Goal: Task Accomplishment & Management: Complete application form

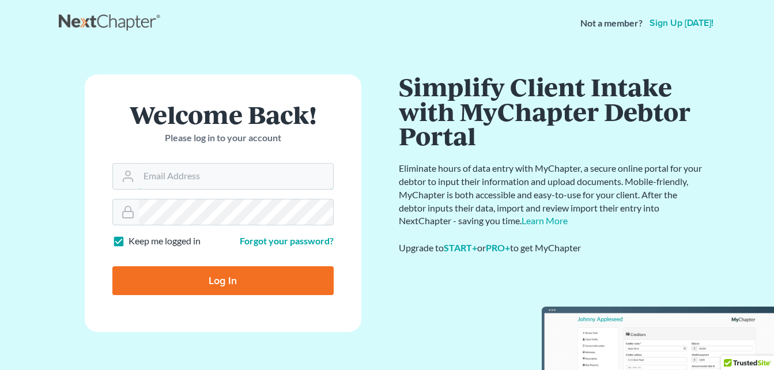
type input "[EMAIL_ADDRESS][DOMAIN_NAME]"
click at [282, 274] on input "Log In" at bounding box center [222, 280] width 221 height 29
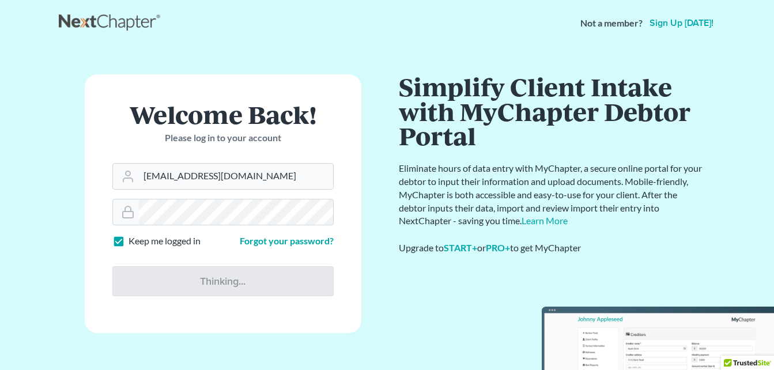
type input "Thinking..."
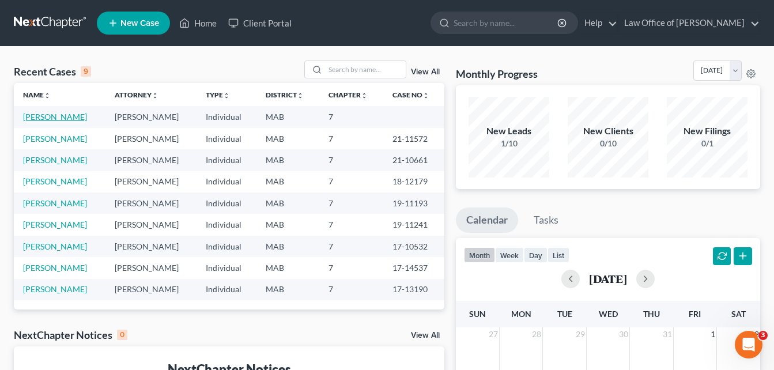
click at [67, 117] on link "Sherif, Aminata" at bounding box center [55, 117] width 64 height 10
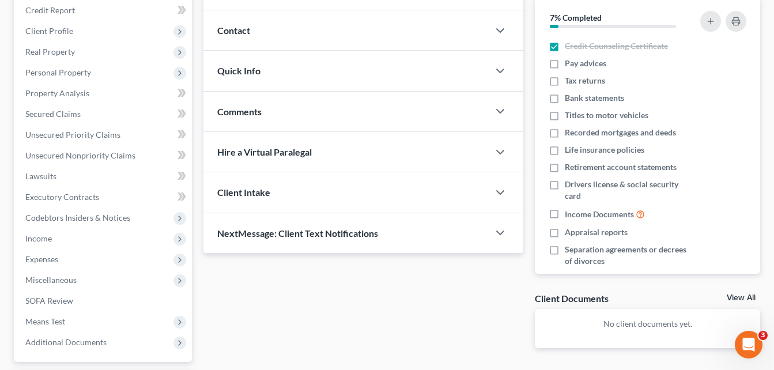
scroll to position [143, 0]
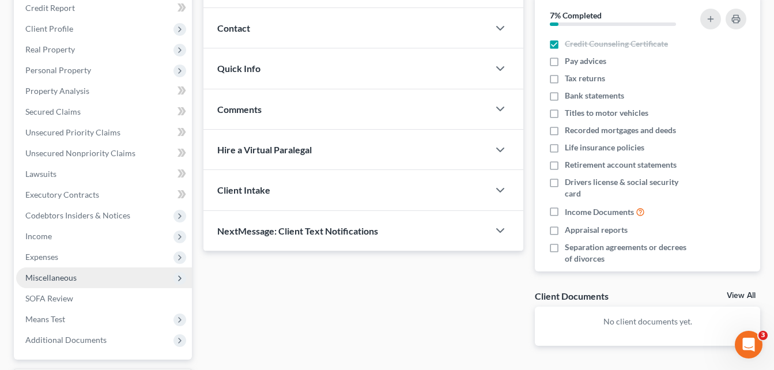
click at [65, 278] on span "Miscellaneous" at bounding box center [50, 277] width 51 height 10
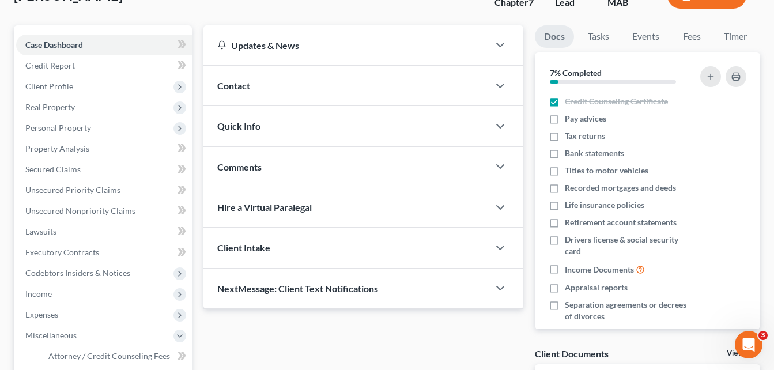
scroll to position [83, 0]
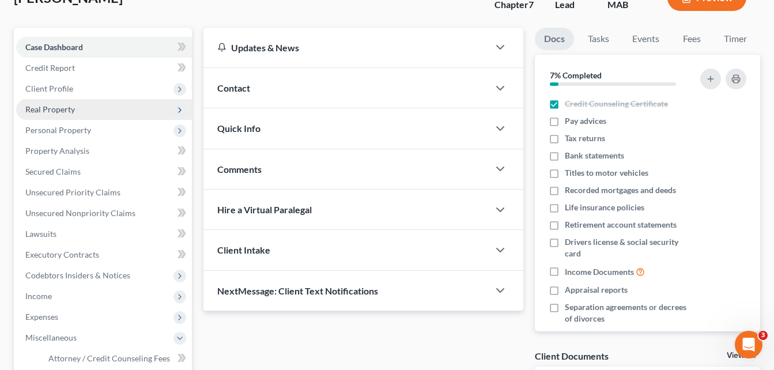
click at [62, 113] on span "Real Property" at bounding box center [50, 109] width 50 height 10
drag, startPoint x: 62, startPoint y: 113, endPoint x: 60, endPoint y: 107, distance: 6.0
click at [60, 107] on span "Real Property" at bounding box center [50, 109] width 50 height 10
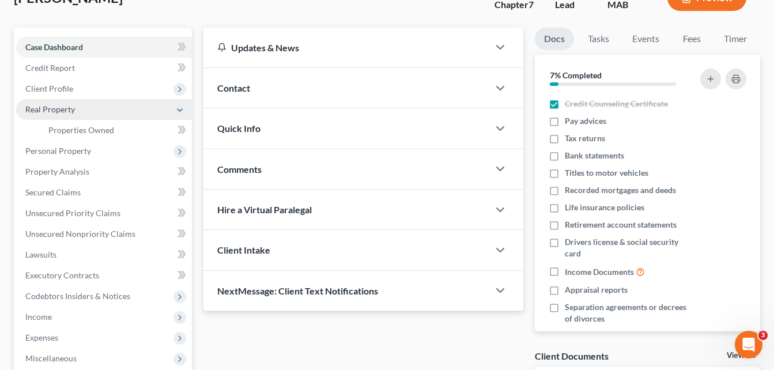
click at [33, 111] on span "Real Property" at bounding box center [50, 109] width 50 height 10
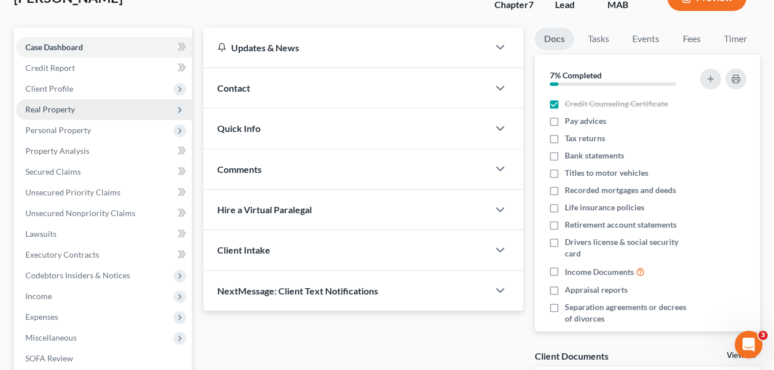
click at [33, 111] on span "Real Property" at bounding box center [50, 109] width 50 height 10
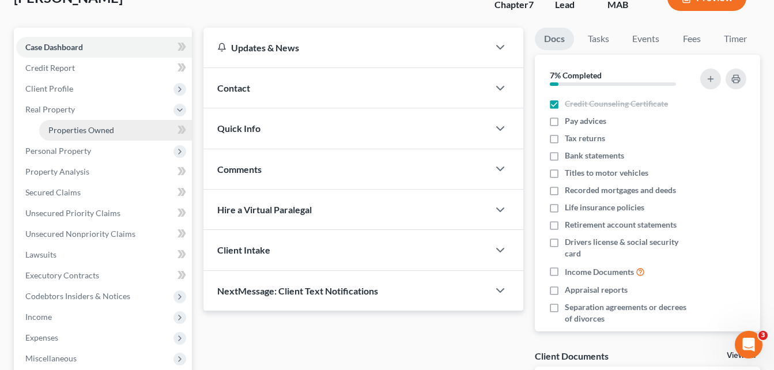
click at [65, 129] on span "Properties Owned" at bounding box center [81, 130] width 66 height 10
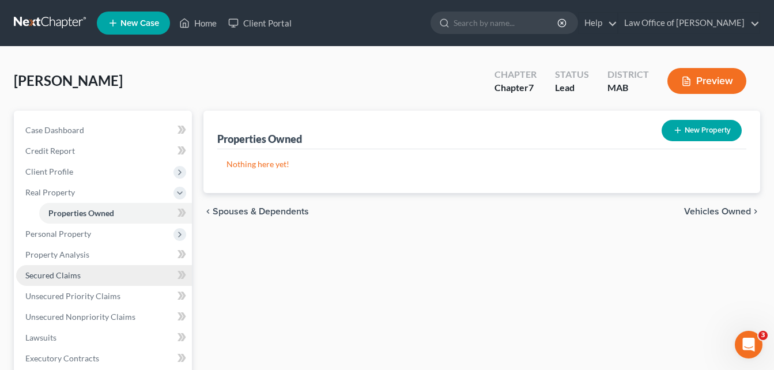
click at [71, 274] on span "Secured Claims" at bounding box center [52, 275] width 55 height 10
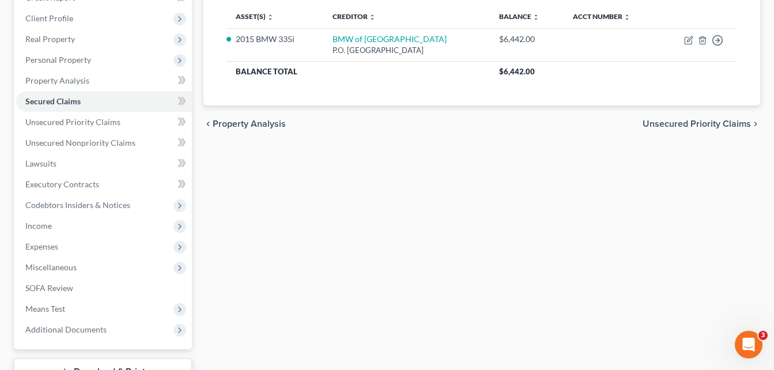
scroll to position [154, 0]
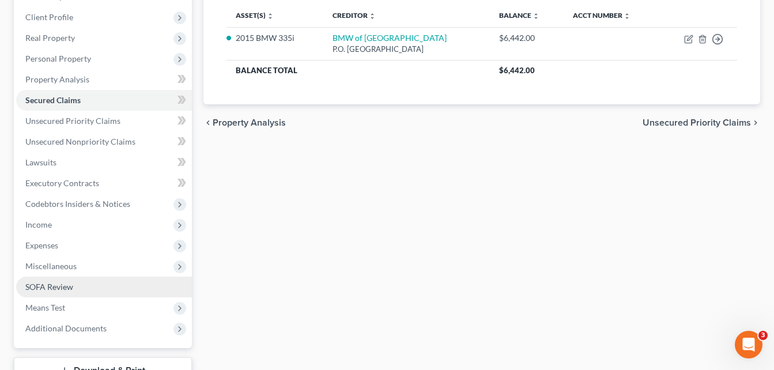
click at [44, 286] on span "SOFA Review" at bounding box center [49, 287] width 48 height 10
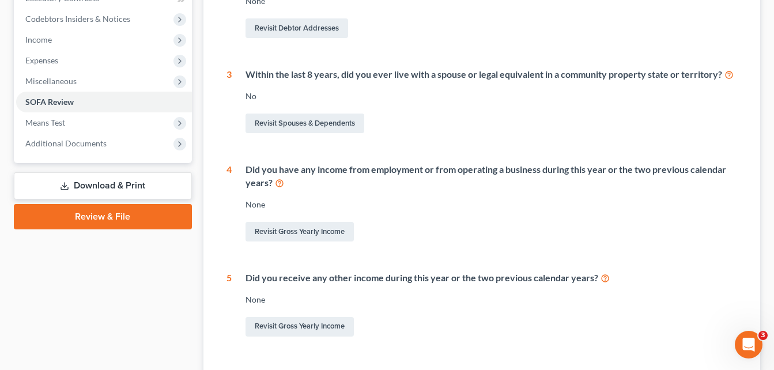
scroll to position [340, 0]
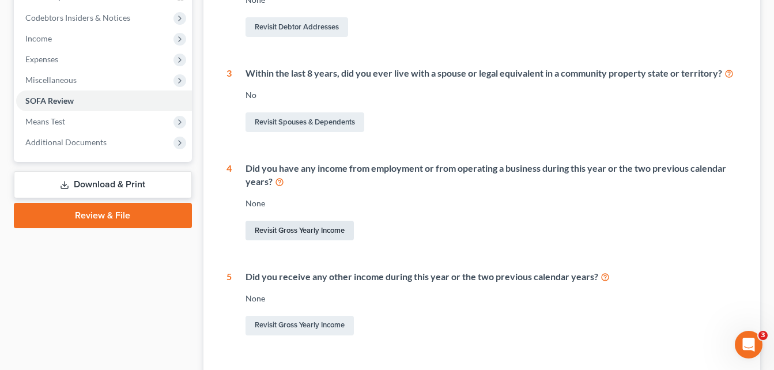
click at [283, 230] on link "Revisit Gross Yearly Income" at bounding box center [299, 231] width 108 height 20
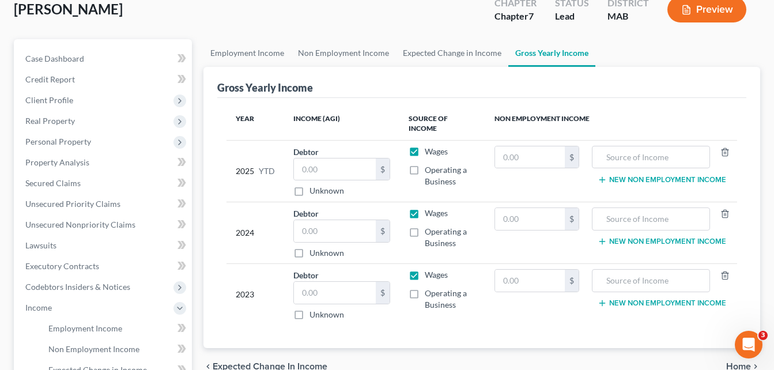
scroll to position [76, 0]
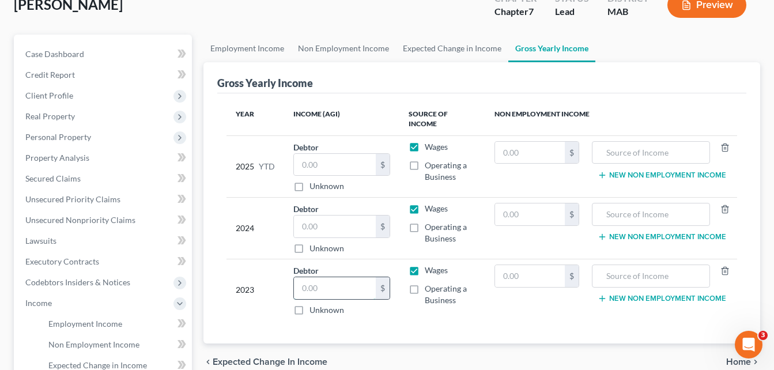
click at [333, 284] on input "text" at bounding box center [335, 288] width 82 height 22
type input "91,345"
click at [676, 267] on input "text" at bounding box center [650, 276] width 105 height 22
click at [425, 283] on label "Operating a Business" at bounding box center [451, 294] width 52 height 23
click at [429, 283] on input "Operating a Business" at bounding box center [432, 286] width 7 height 7
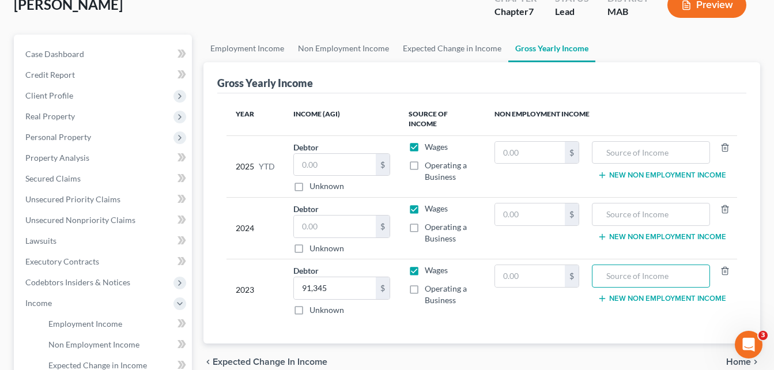
checkbox input "true"
click at [530, 272] on input "text" at bounding box center [530, 276] width 70 height 22
type input "7,046"
click at [635, 266] on input "text" at bounding box center [650, 276] width 105 height 22
type input "consultanting business"
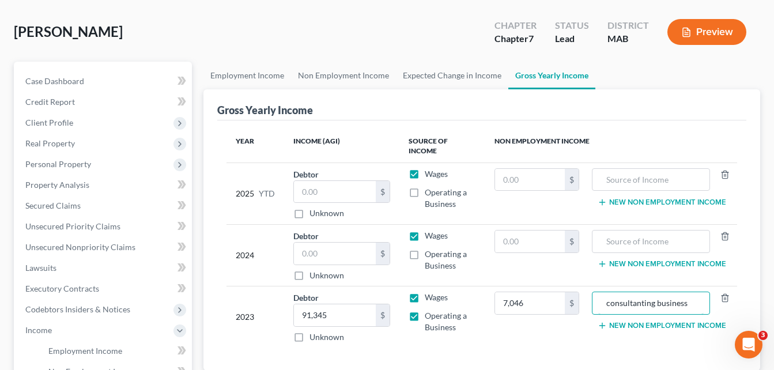
scroll to position [15, 0]
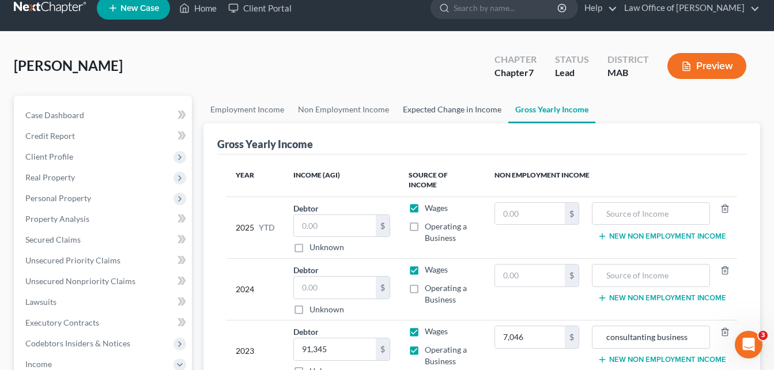
click at [436, 111] on link "Expected Change in Income" at bounding box center [452, 110] width 112 height 28
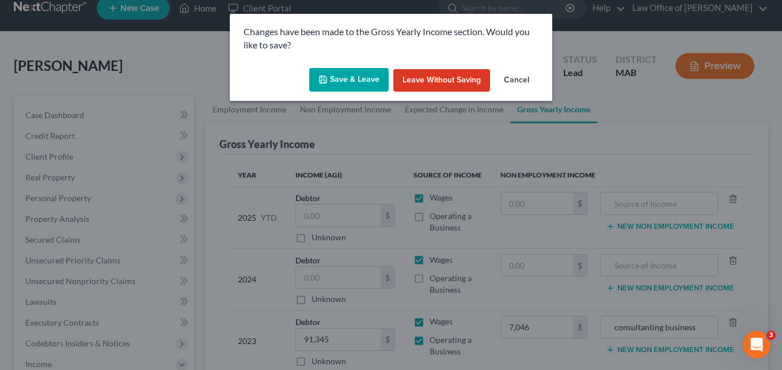
click at [366, 78] on button "Save & Leave" at bounding box center [348, 80] width 79 height 24
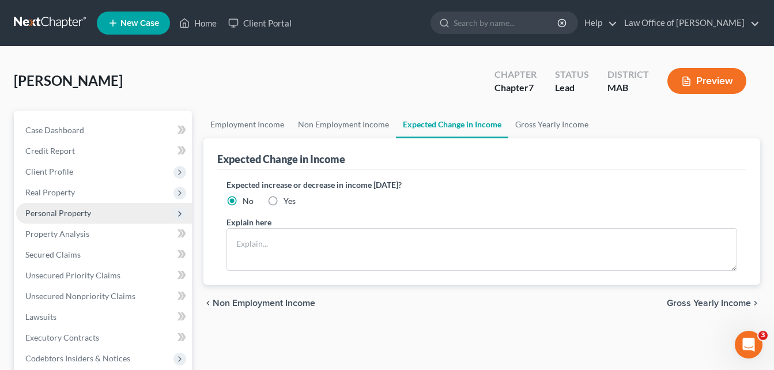
click at [59, 211] on span "Personal Property" at bounding box center [58, 213] width 66 height 10
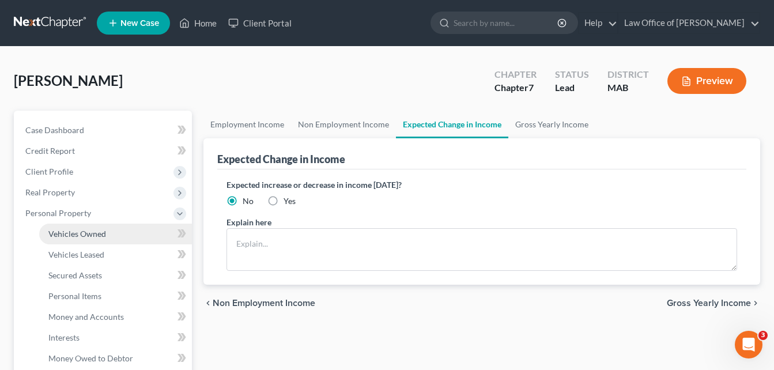
click at [73, 237] on span "Vehicles Owned" at bounding box center [77, 234] width 58 height 10
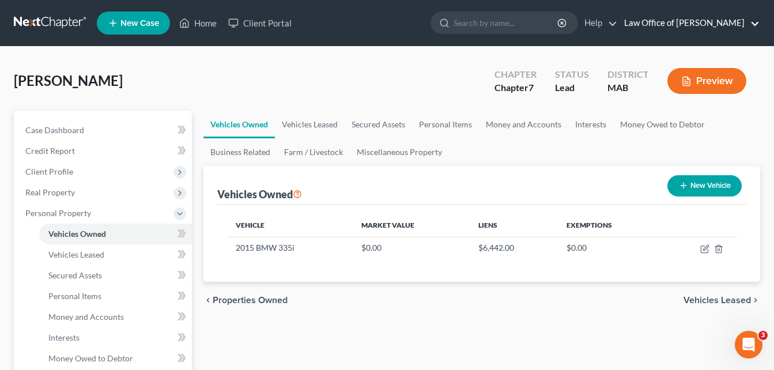
click at [746, 24] on link "Law Office of John M. Gallagher" at bounding box center [688, 23] width 141 height 21
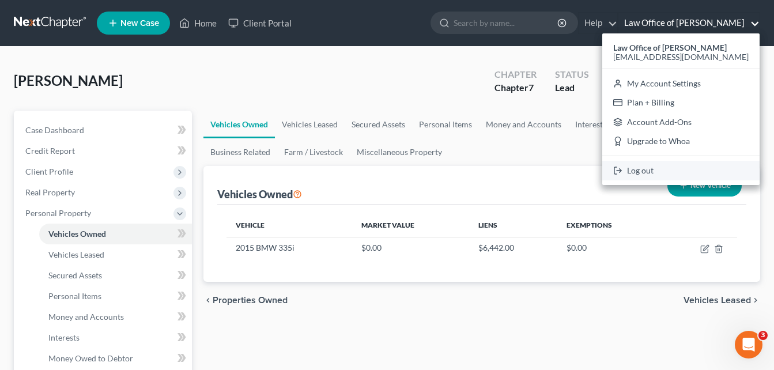
click at [672, 170] on link "Log out" at bounding box center [680, 171] width 157 height 20
